Goal: Task Accomplishment & Management: Use online tool/utility

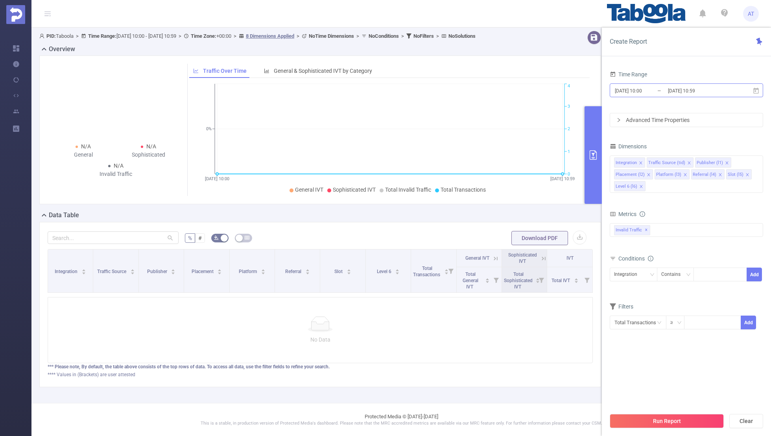
click at [664, 92] on input "[DATE] 10:00" at bounding box center [646, 90] width 64 height 11
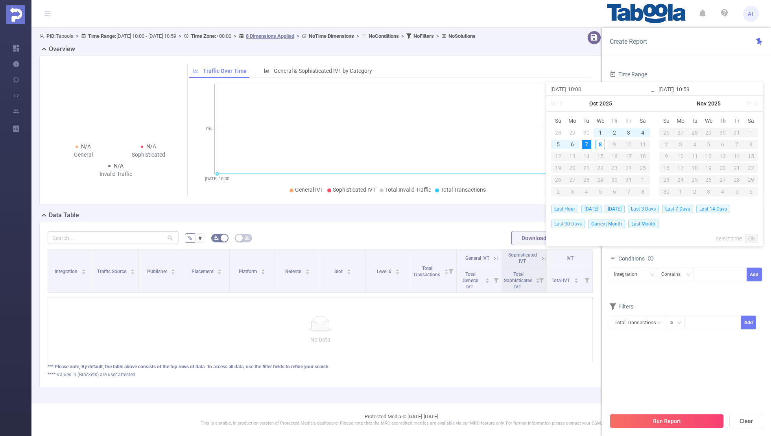
click at [563, 223] on span "Last 30 Days" at bounding box center [568, 223] width 34 height 9
type input "[DATE] 00:00"
type input "[DATE] 23:59"
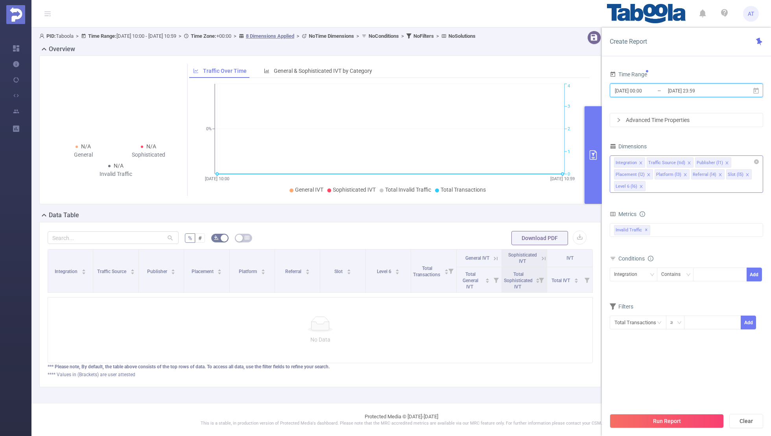
click at [640, 159] on span at bounding box center [641, 163] width 4 height 9
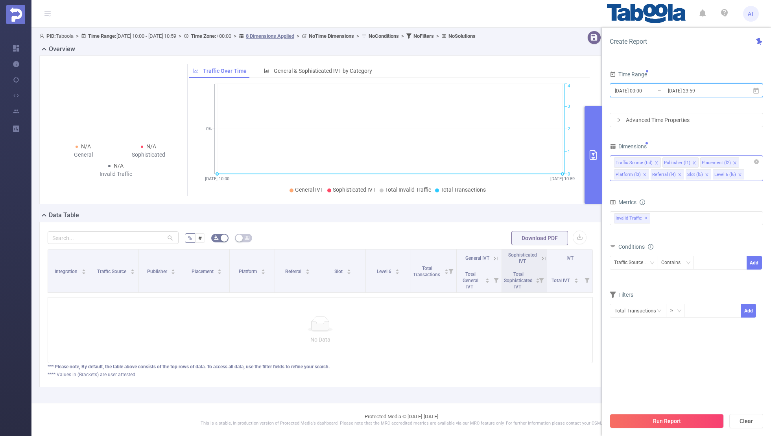
click at [654, 159] on span at bounding box center [656, 163] width 4 height 9
click at [684, 161] on icon "icon: close" at bounding box center [686, 163] width 4 height 4
click at [680, 161] on icon "icon: close" at bounding box center [682, 163] width 4 height 4
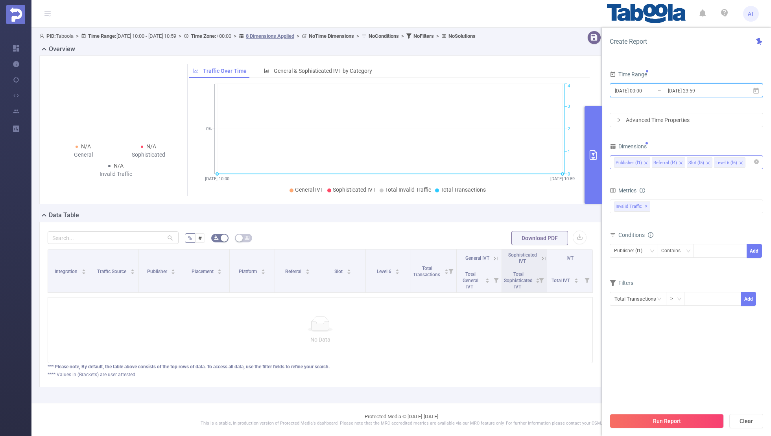
click at [679, 161] on icon "icon: close" at bounding box center [681, 163] width 4 height 4
click at [672, 162] on icon "icon: close" at bounding box center [673, 163] width 4 height 4
click at [682, 142] on div "Dimensions" at bounding box center [686, 147] width 153 height 13
click at [708, 251] on div at bounding box center [719, 250] width 45 height 13
paste input "optad360-channel-evvelcevapcom"
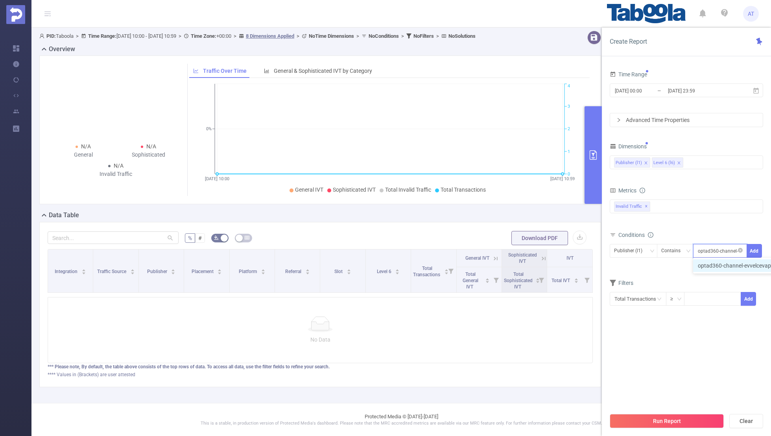
scroll to position [0, 27]
type input "optad360-channel-evvelcevapcom"
click at [751, 247] on button "Add" at bounding box center [754, 251] width 15 height 14
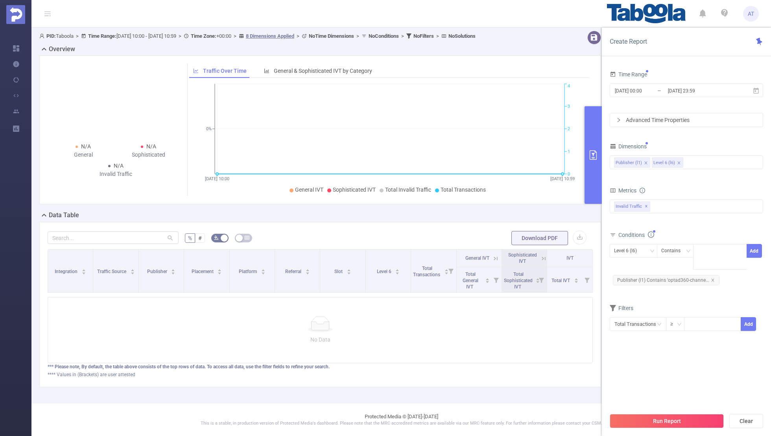
click at [714, 278] on div "Conditions Level 6 (l6) Contains optad360-channel-evvelcevapcom Add Publisher (…" at bounding box center [686, 261] width 153 height 64
click at [677, 91] on input "[DATE] 23:59" at bounding box center [699, 90] width 64 height 11
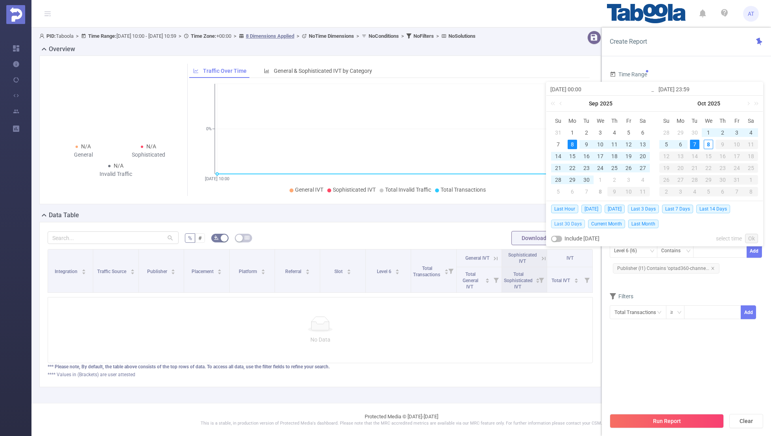
click at [567, 222] on span "Last 30 Days" at bounding box center [568, 223] width 34 height 9
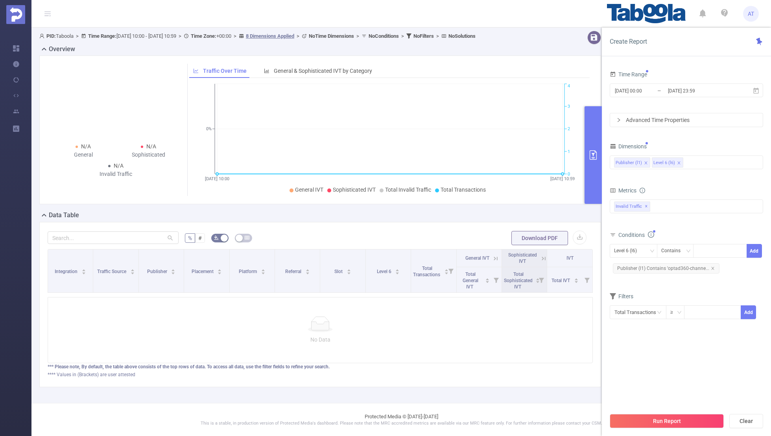
click at [652, 362] on section "Time Range [DATE] 00:00 _ [DATE] 23:59 Advanced Time Properties Dimensions Publ…" at bounding box center [686, 238] width 153 height 339
click at [656, 418] on button "Run Report" at bounding box center [667, 421] width 114 height 14
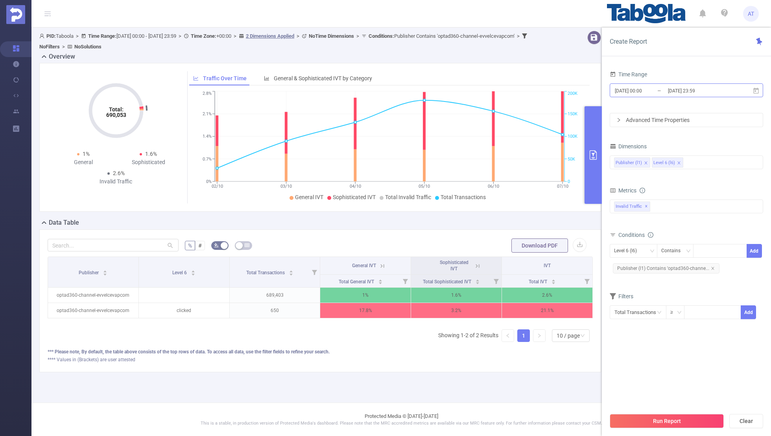
click at [657, 92] on input "[DATE] 00:00" at bounding box center [646, 90] width 64 height 11
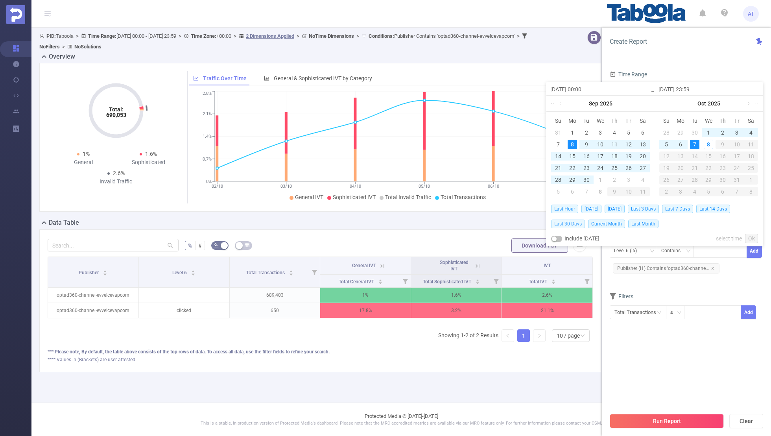
click at [569, 222] on span "Last 30 Days" at bounding box center [568, 223] width 34 height 9
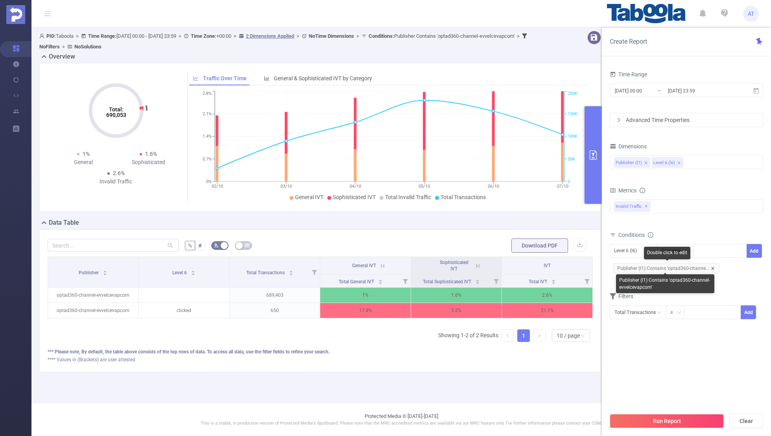
click at [711, 266] on icon "icon: close" at bounding box center [713, 268] width 4 height 4
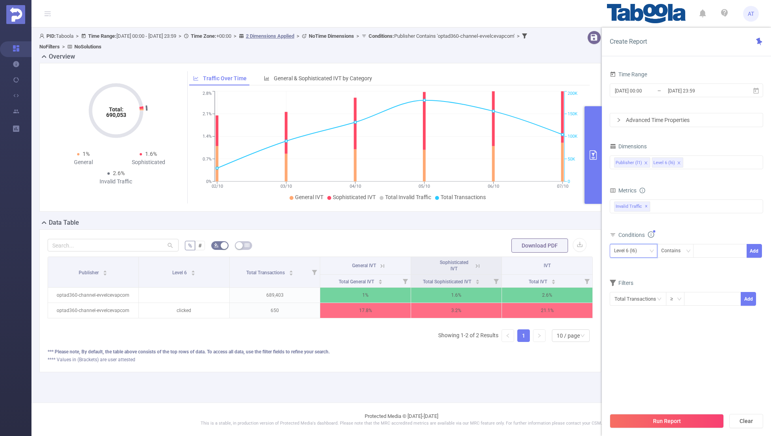
click at [632, 253] on div "Level 6 (l6)" at bounding box center [628, 250] width 28 height 13
click at [629, 264] on li "Publisher (l1)" at bounding box center [634, 266] width 48 height 13
click at [700, 249] on input at bounding box center [699, 251] width 4 height 10
paste input "rawstory-rawstory"
type input "rawstory-rawstory"
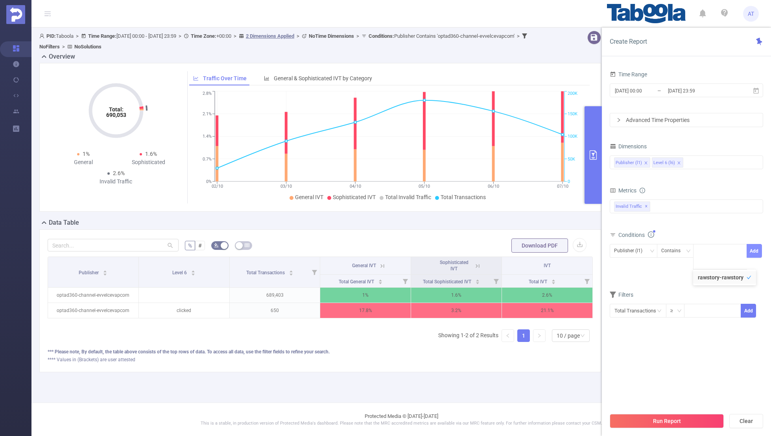
click at [752, 253] on button "Add" at bounding box center [754, 251] width 15 height 14
click at [725, 283] on form "Dimensions Publisher (l1) Level 6 (l6) Metrics bp_total bp_adult bp_arms bp_cri…" at bounding box center [686, 241] width 153 height 200
click at [645, 96] on span "[DATE] 00:00 _ [DATE] 23:59" at bounding box center [686, 90] width 153 height 14
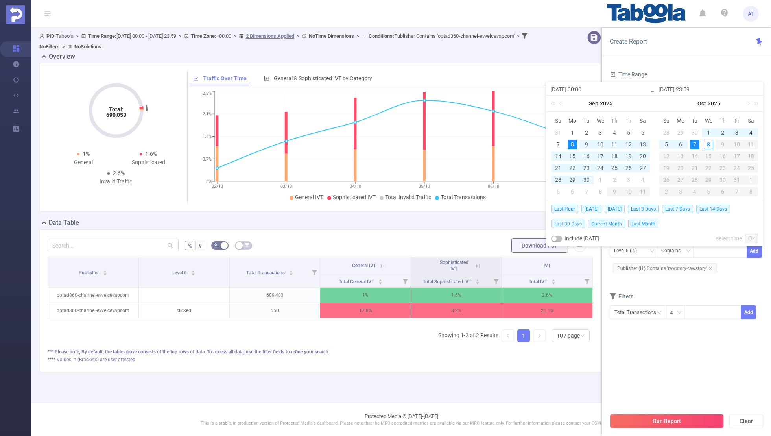
click at [572, 223] on span "Last 30 Days" at bounding box center [568, 223] width 34 height 9
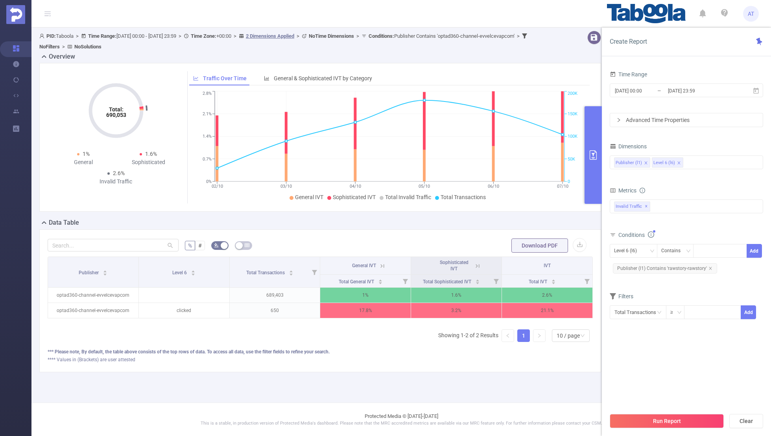
click at [638, 339] on section "Time Range [DATE] 00:00 _ [DATE] 23:59 Advanced Time Properties Dimensions Publ…" at bounding box center [686, 238] width 153 height 339
click at [658, 421] on button "Run Report" at bounding box center [667, 421] width 114 height 14
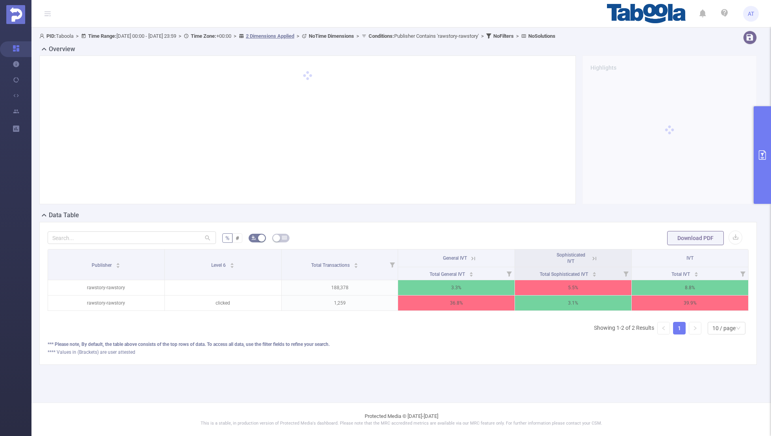
click at [592, 257] on icon at bounding box center [594, 258] width 7 height 7
